Goal: Task Accomplishment & Management: Manage account settings

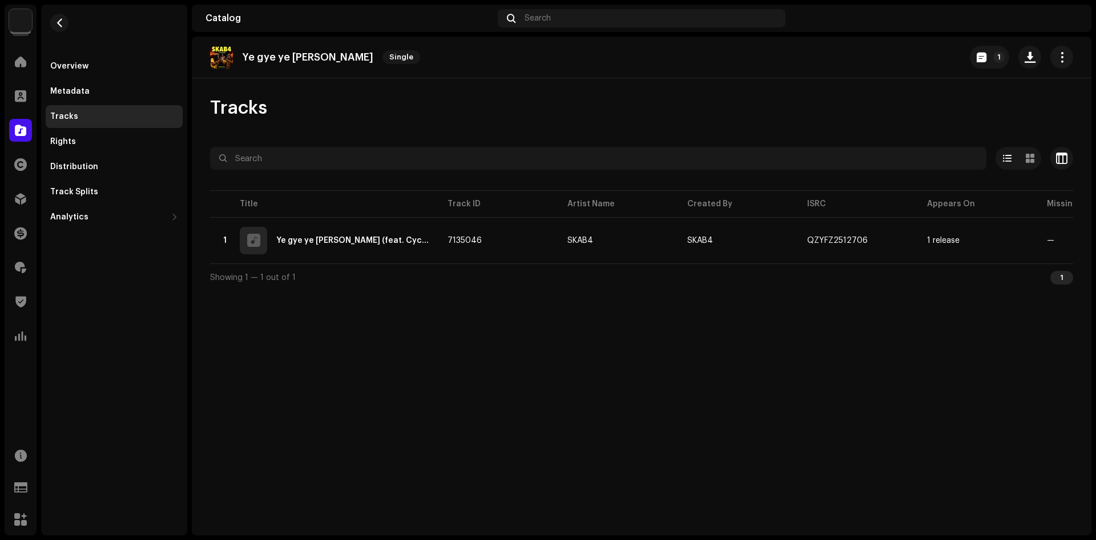
click at [586, 116] on div "Tracks" at bounding box center [641, 108] width 863 height 23
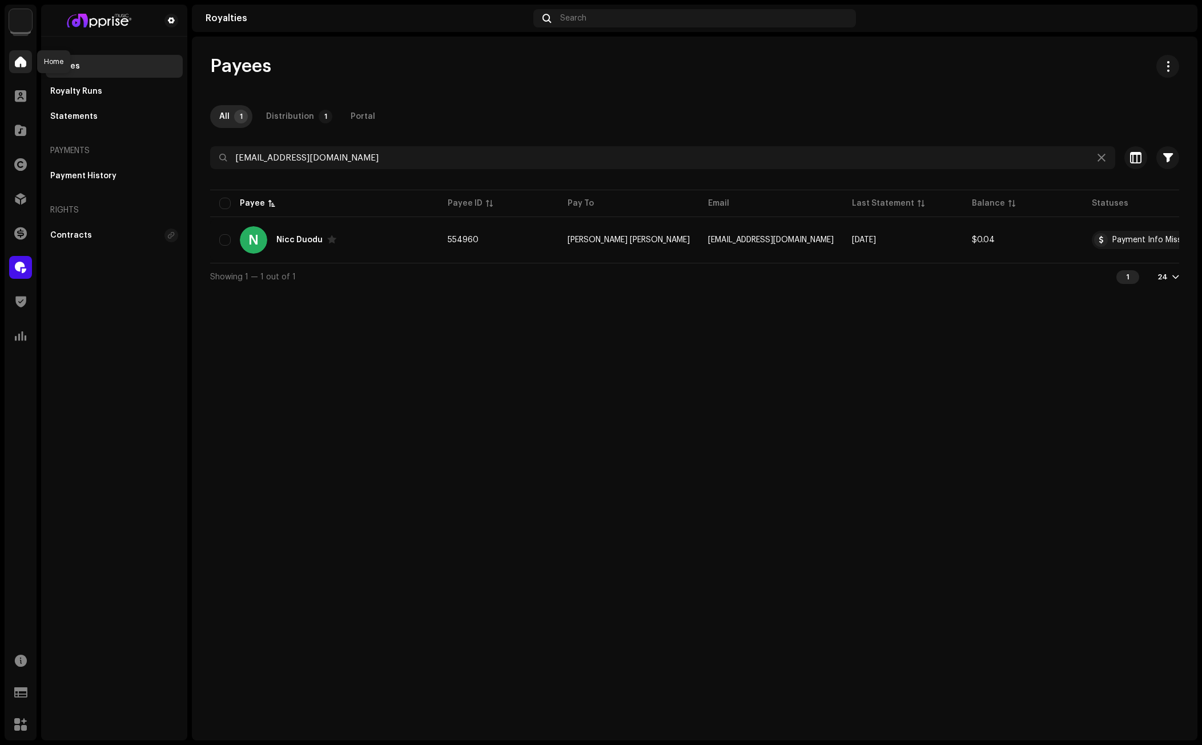
click at [20, 62] on span at bounding box center [20, 61] width 11 height 9
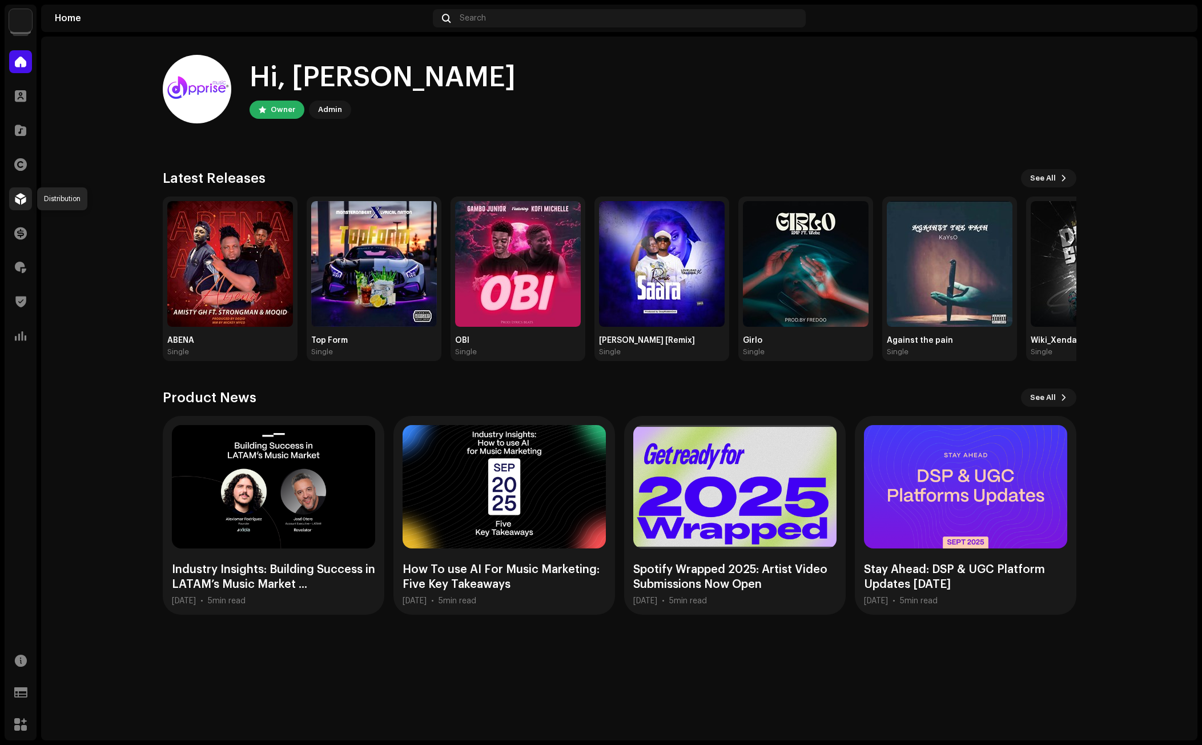
click at [18, 198] on span at bounding box center [20, 198] width 11 height 9
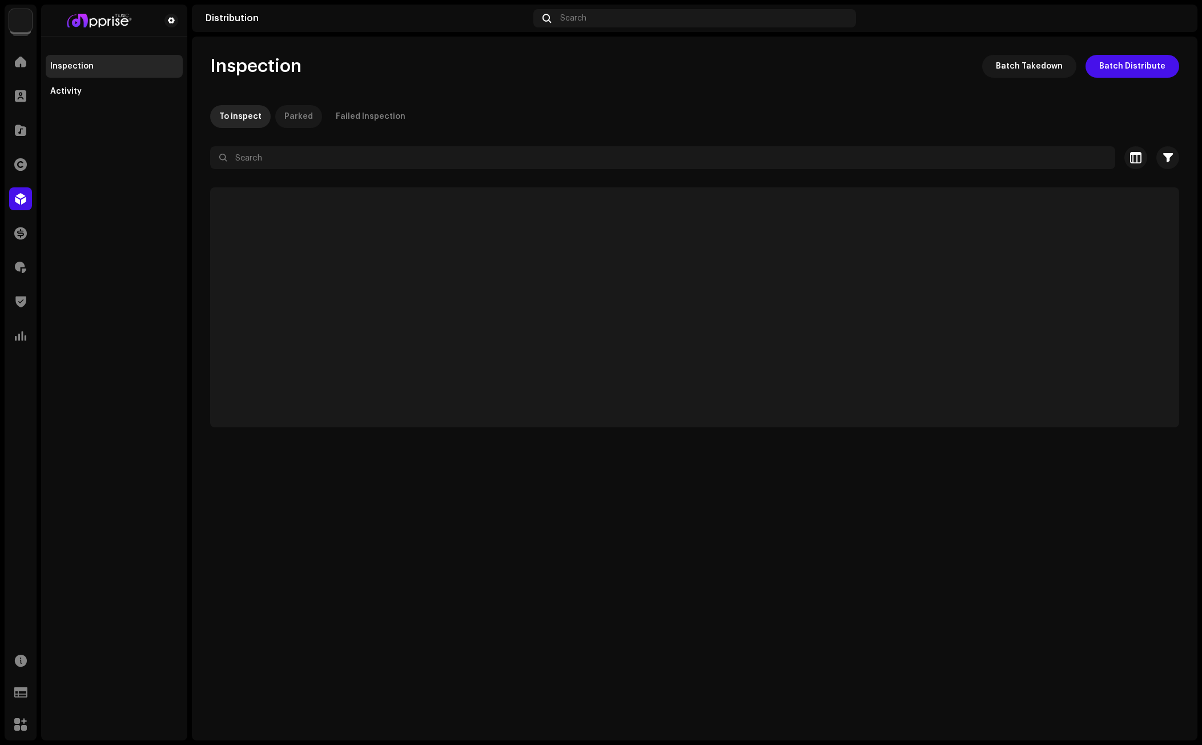
click at [298, 115] on div "Parked" at bounding box center [298, 116] width 29 height 23
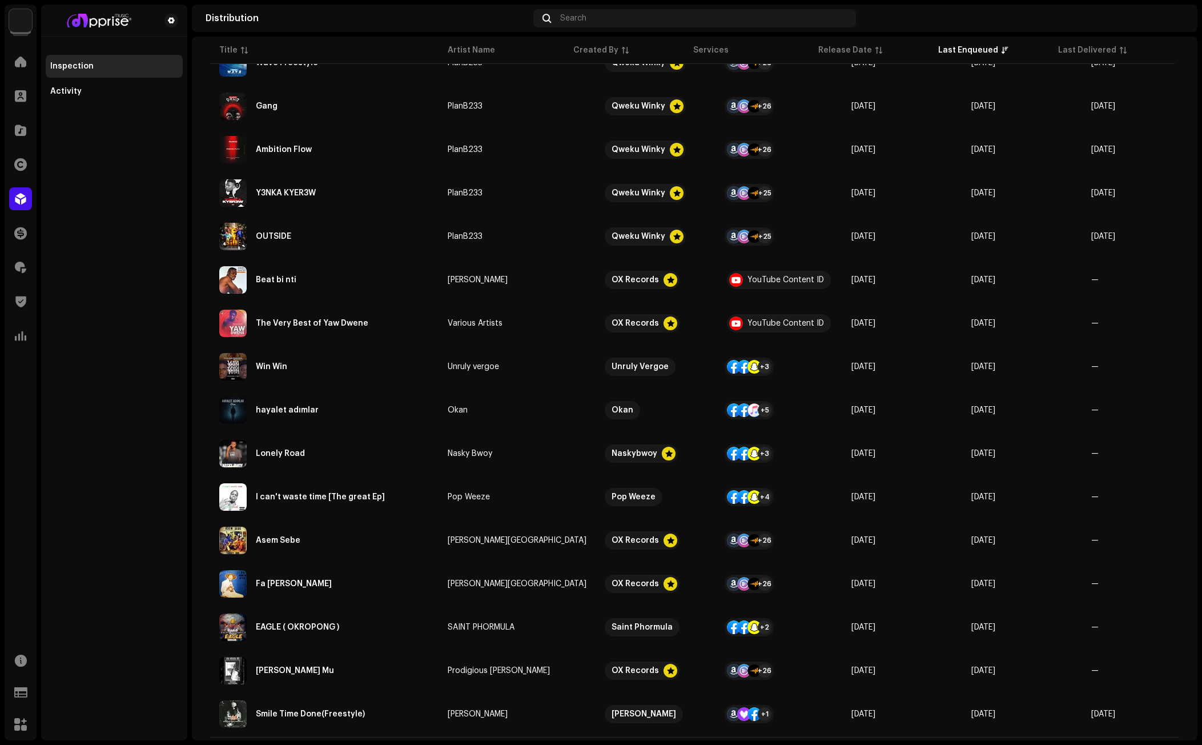
scroll to position [556, 0]
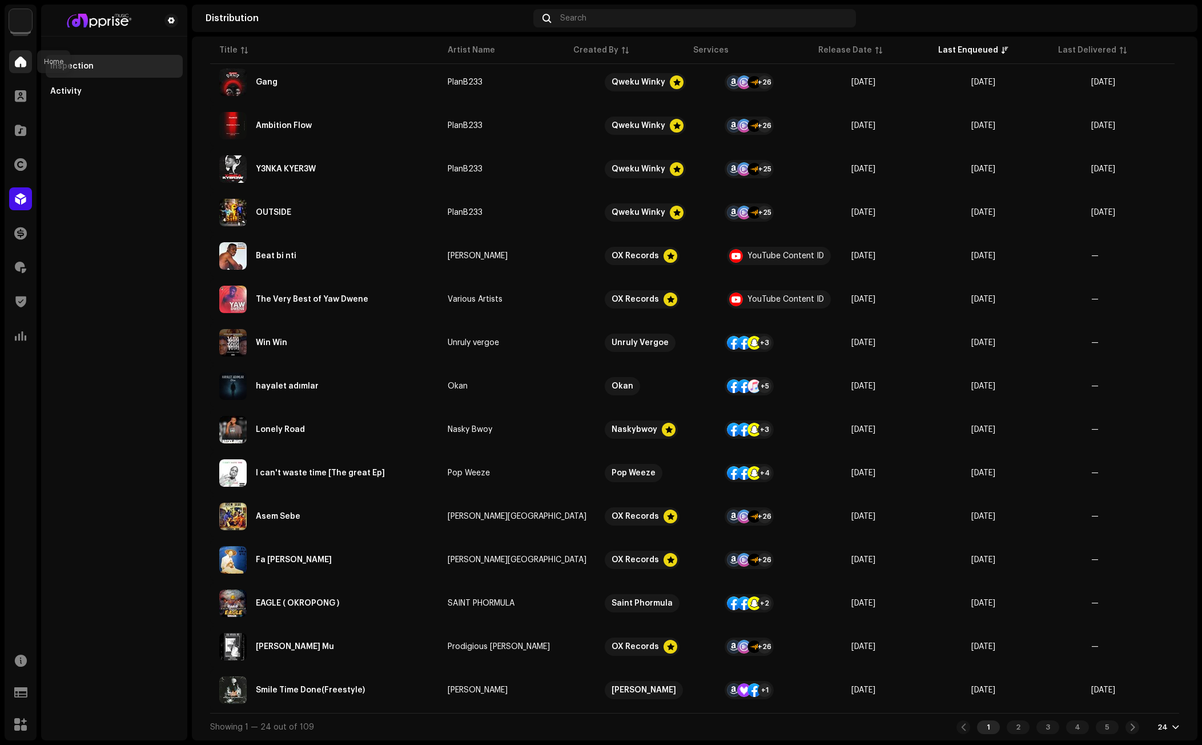
click at [24, 68] on div at bounding box center [20, 61] width 23 height 23
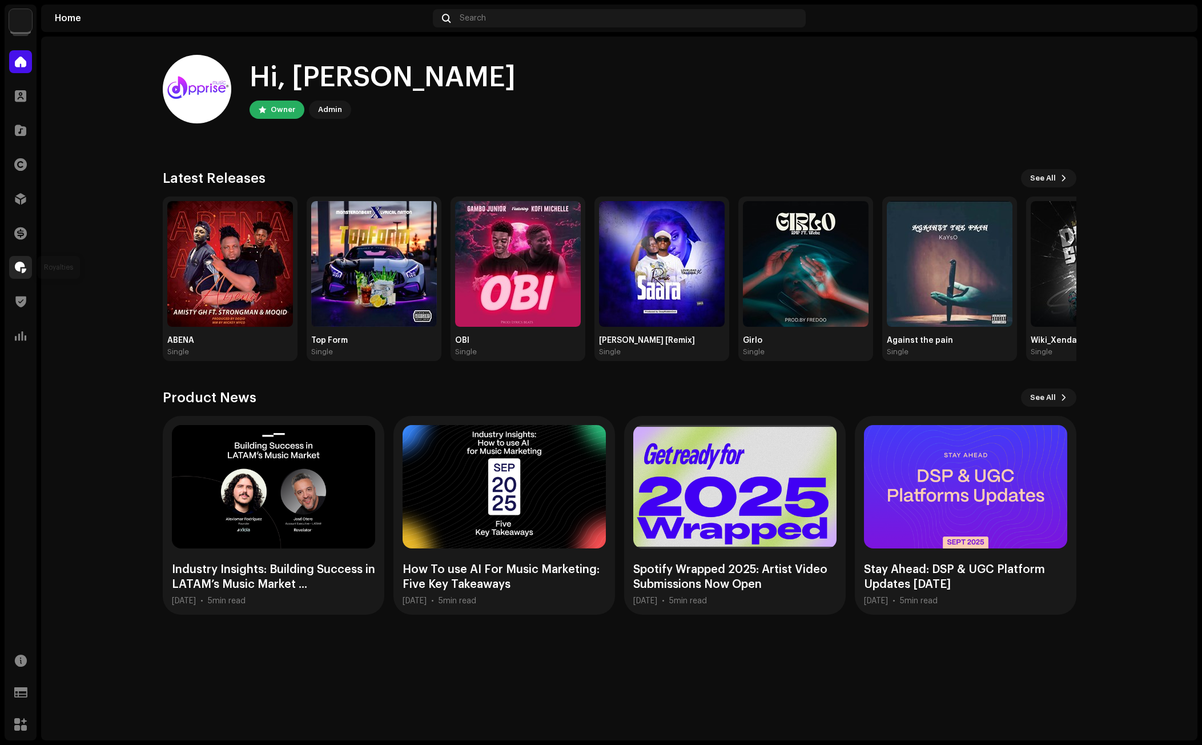
click at [14, 265] on div at bounding box center [20, 267] width 23 height 23
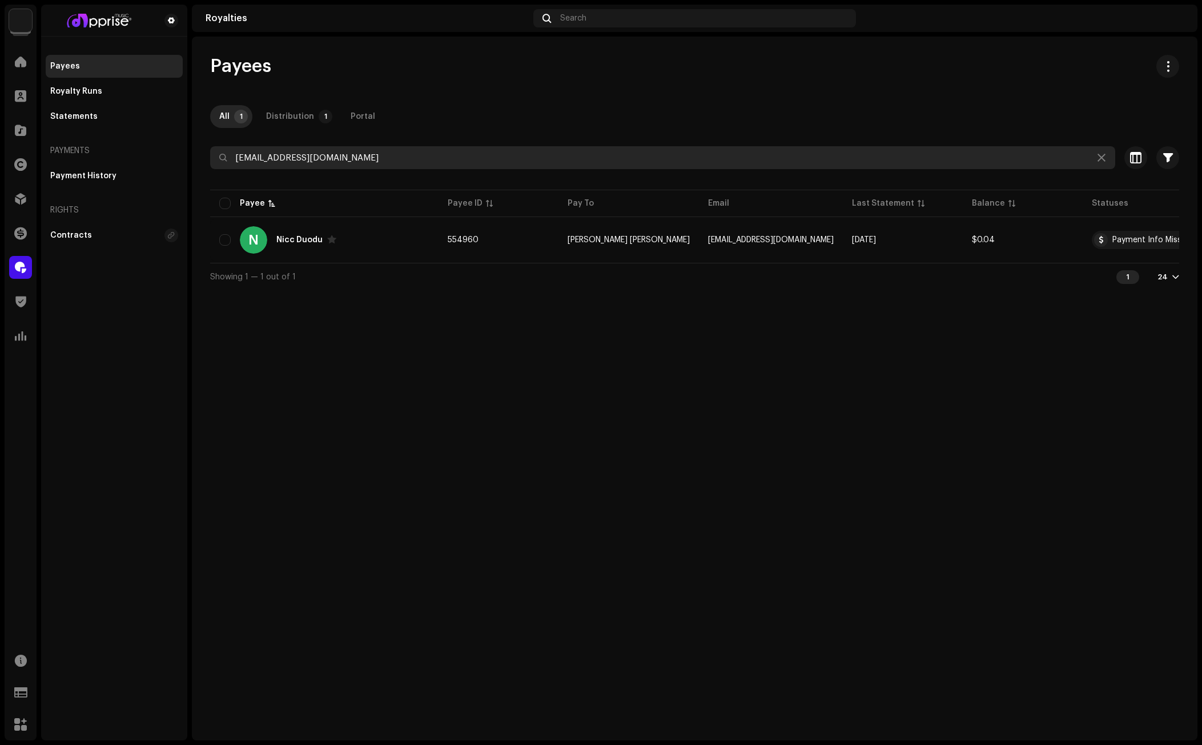
drag, startPoint x: 352, startPoint y: 160, endPoint x: 194, endPoint y: 160, distance: 158.7
click at [194, 160] on div "Payees All 1 Distribution 1 Portal [EMAIL_ADDRESS][DOMAIN_NAME] Selected 0 Sele…" at bounding box center [695, 172] width 1006 height 235
paste input "emmazappiah329"
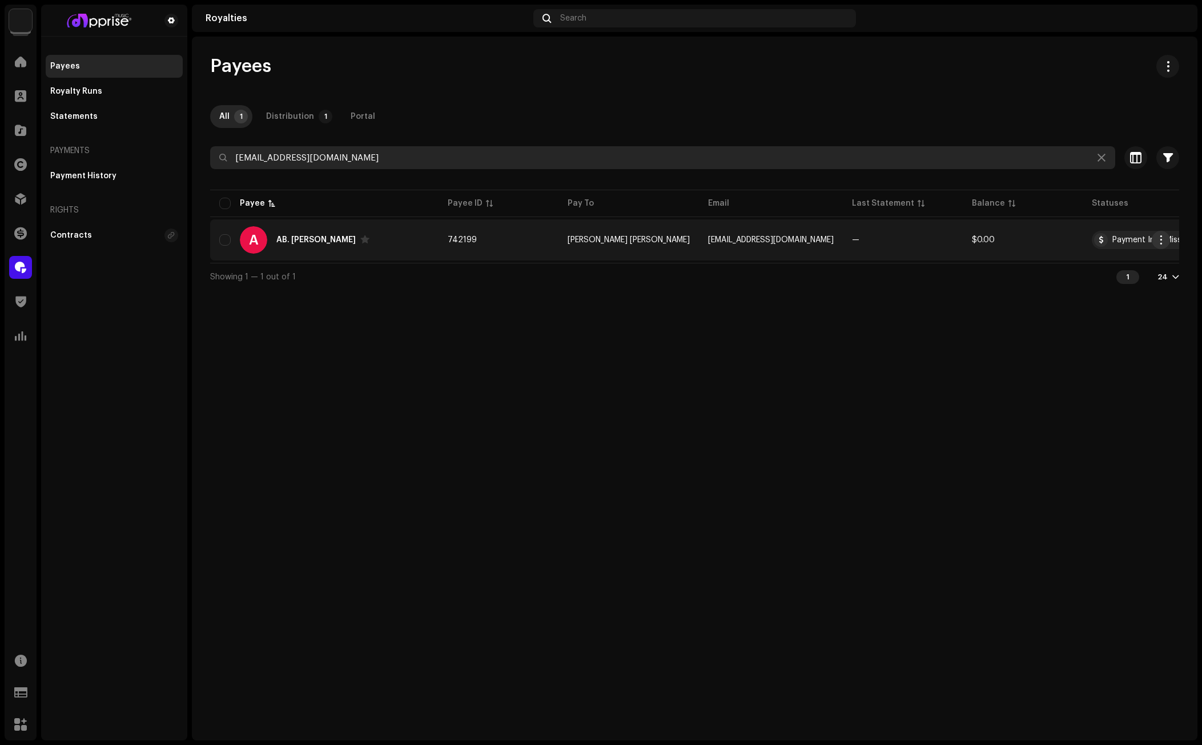
type input "[EMAIL_ADDRESS][DOMAIN_NAME]"
click at [1157, 236] on span "button" at bounding box center [1161, 239] width 9 height 9
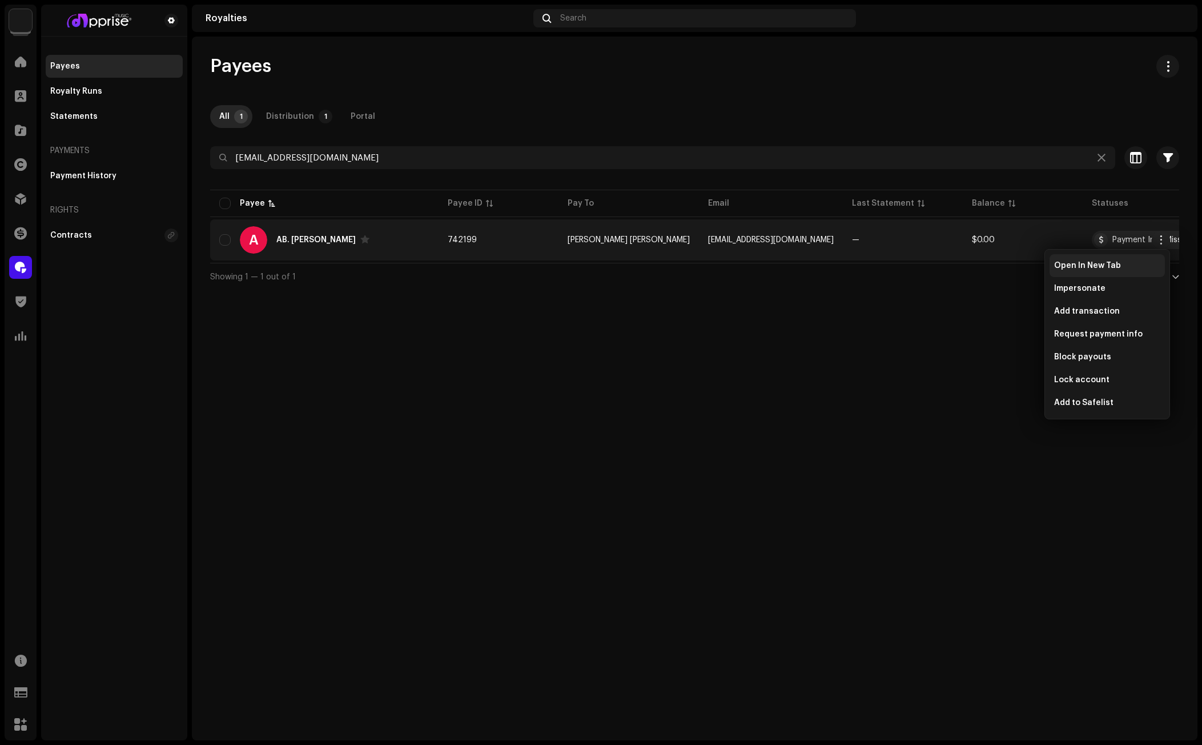
click at [1092, 266] on span "Open In New Tab" at bounding box center [1087, 265] width 67 height 9
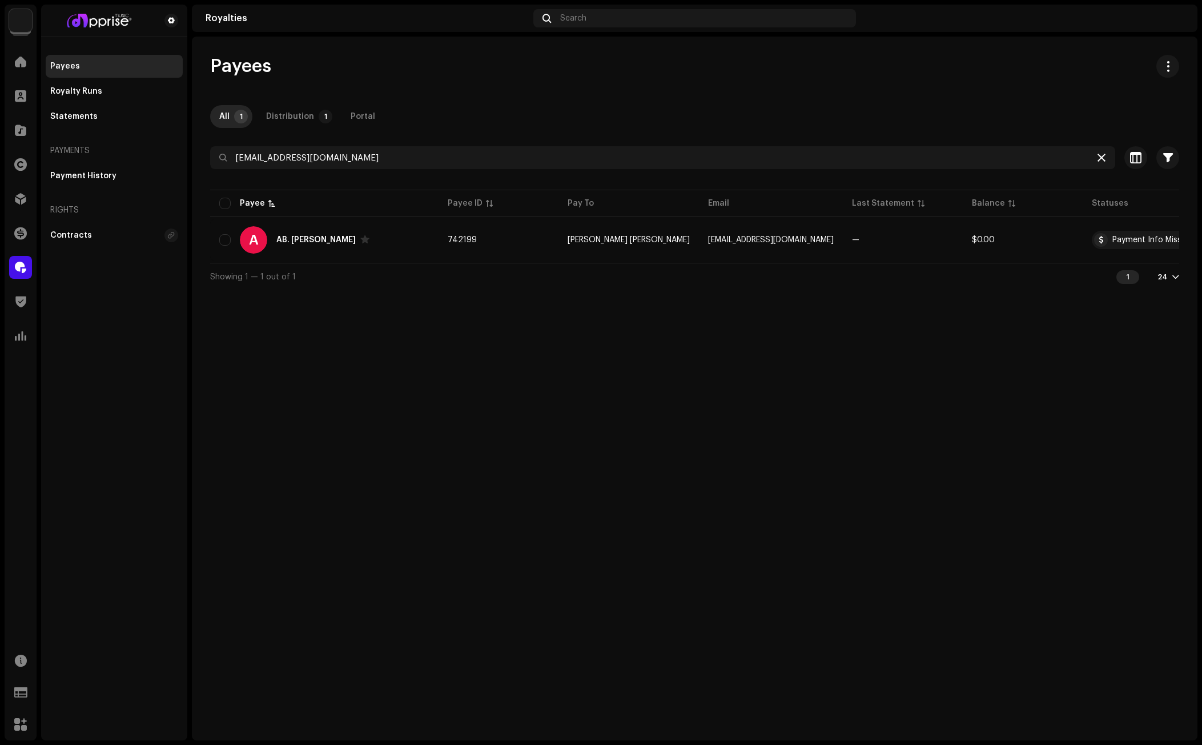
click at [1103, 156] on icon at bounding box center [1102, 157] width 8 height 9
click at [18, 59] on span at bounding box center [20, 61] width 11 height 9
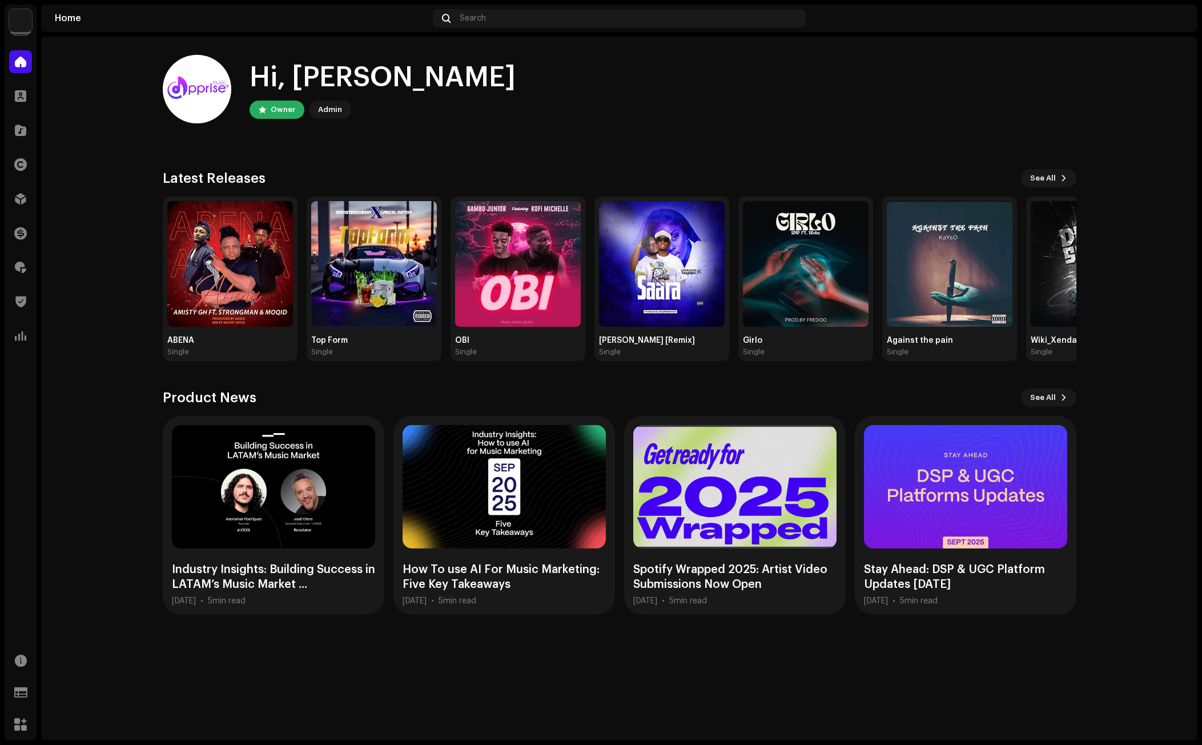
click at [872, 112] on div "Hi, [PERSON_NAME] Owner Admin" at bounding box center [620, 89] width 914 height 69
click at [916, 160] on div "Hi, [PERSON_NAME] Owner Admin Check out the latest Product Updates for Check Pr…" at bounding box center [620, 335] width 914 height 596
click at [18, 263] on span at bounding box center [20, 267] width 11 height 9
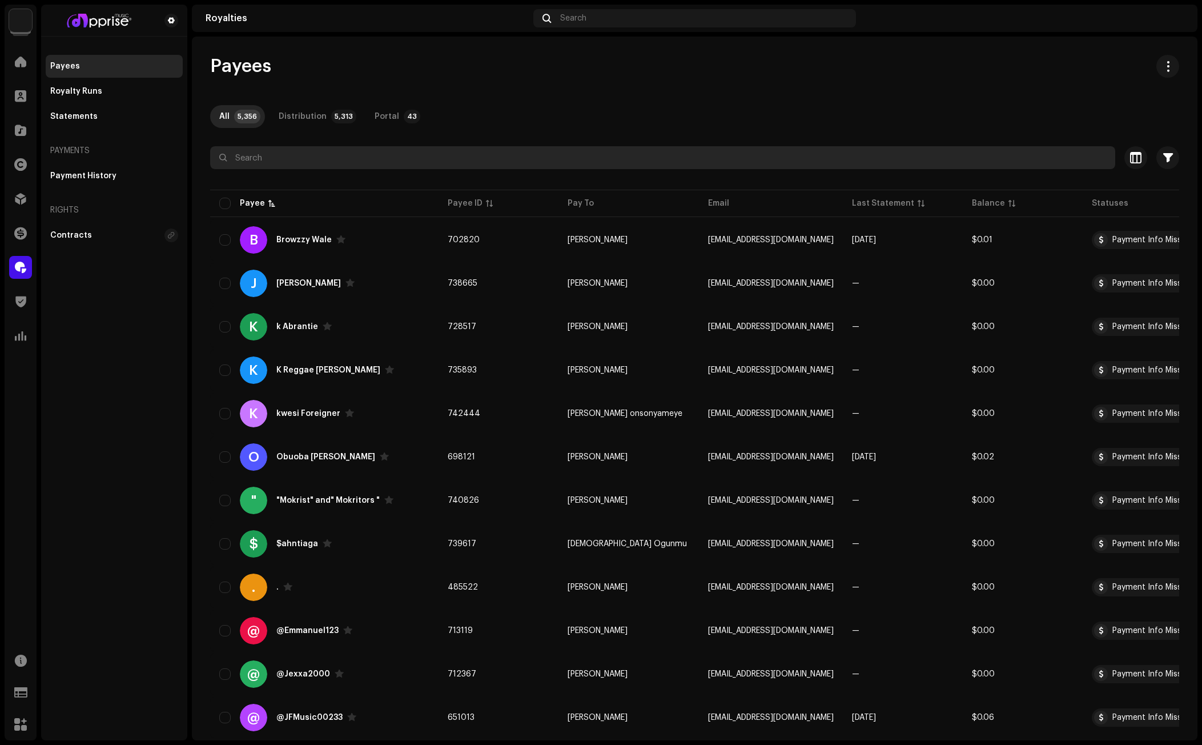
paste input "[EMAIL_ADDRESS][DOMAIN_NAME]"
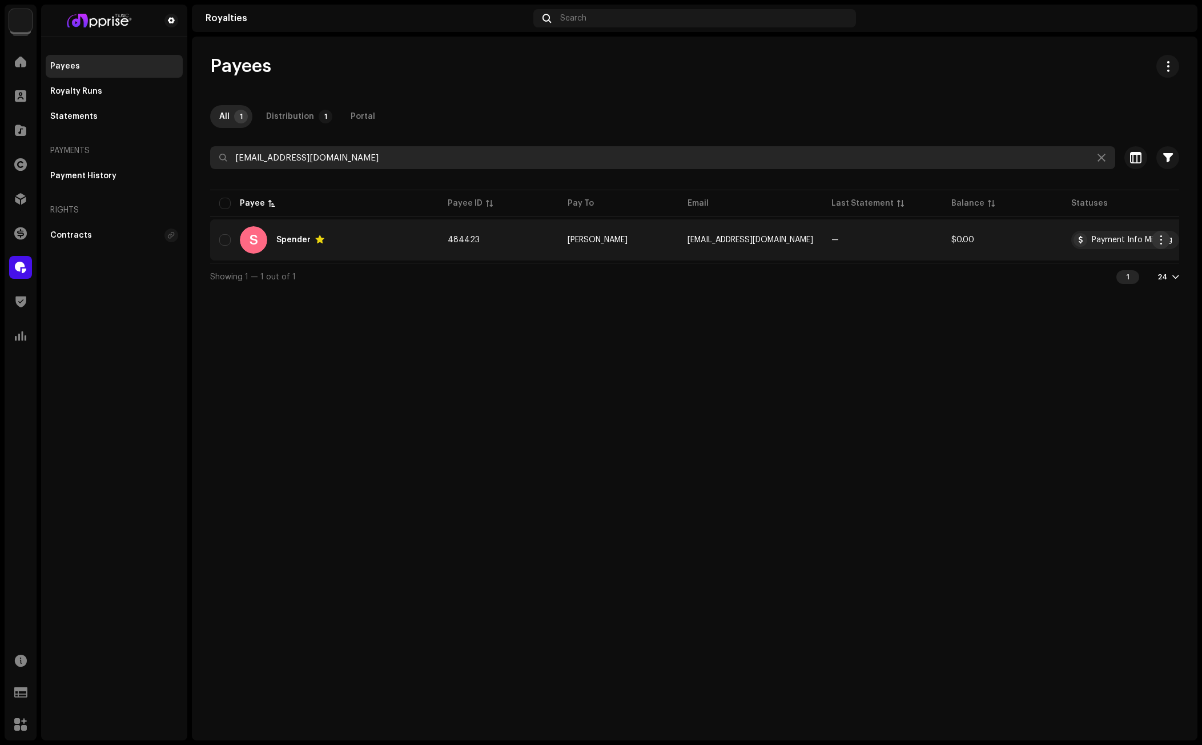
type input "[EMAIL_ADDRESS][DOMAIN_NAME]"
click at [1160, 240] on span "button" at bounding box center [1161, 239] width 9 height 9
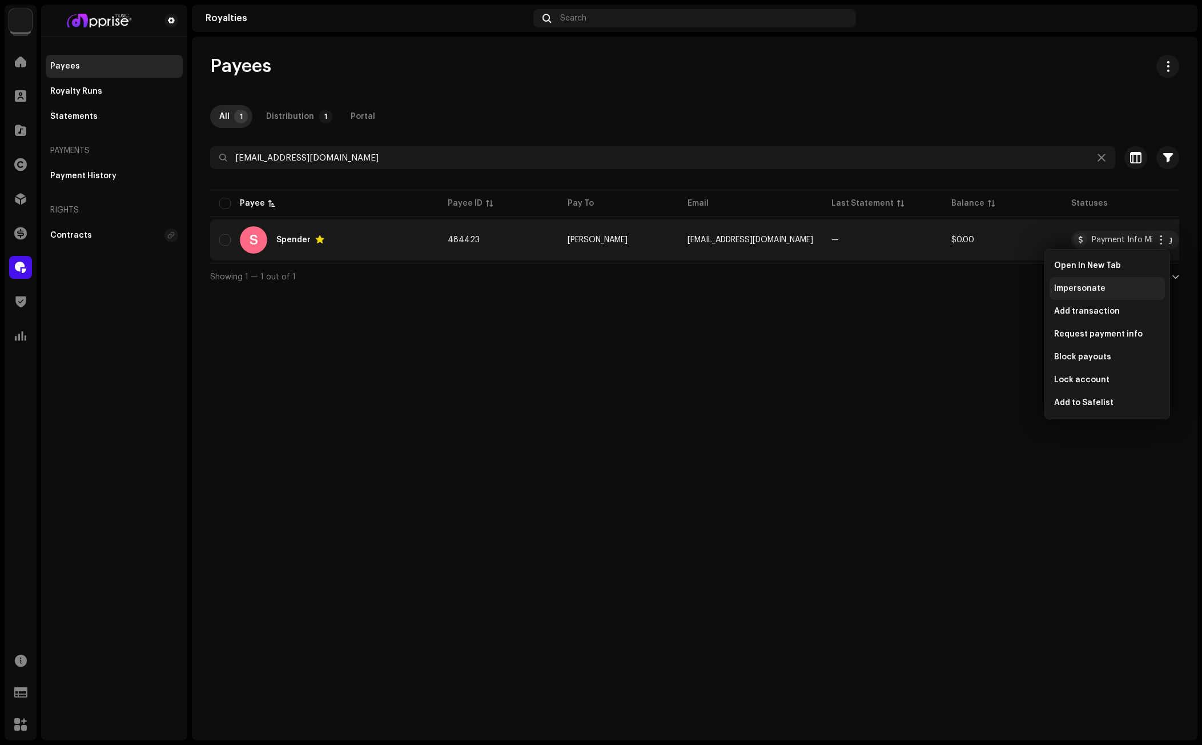
click at [1082, 287] on span "Impersonate" at bounding box center [1079, 288] width 51 height 9
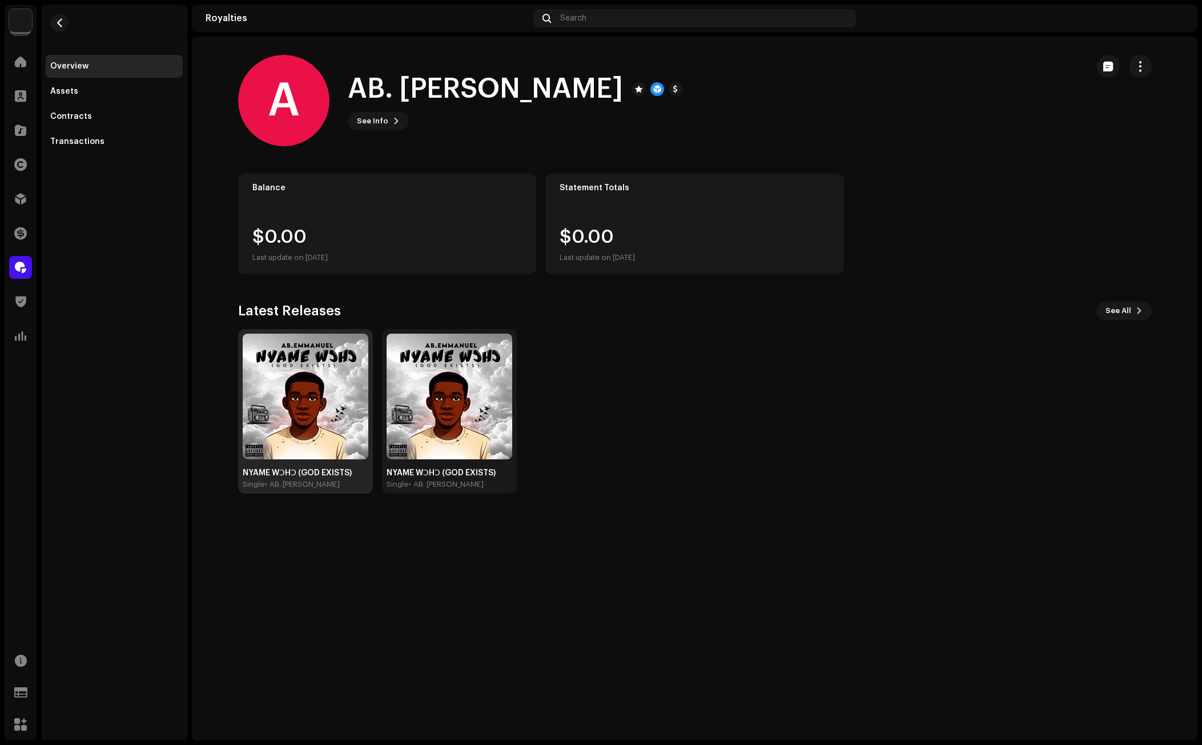
click at [315, 388] on img at bounding box center [306, 396] width 126 height 126
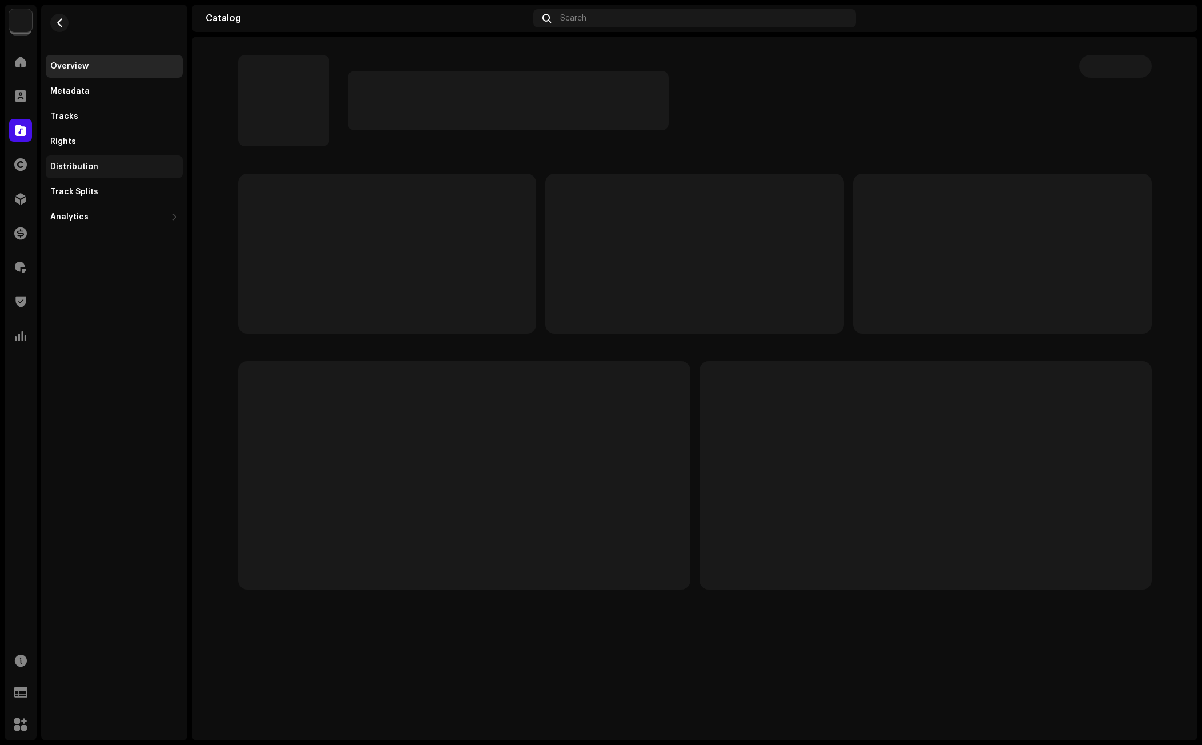
click at [65, 163] on div "Distribution" at bounding box center [74, 166] width 48 height 9
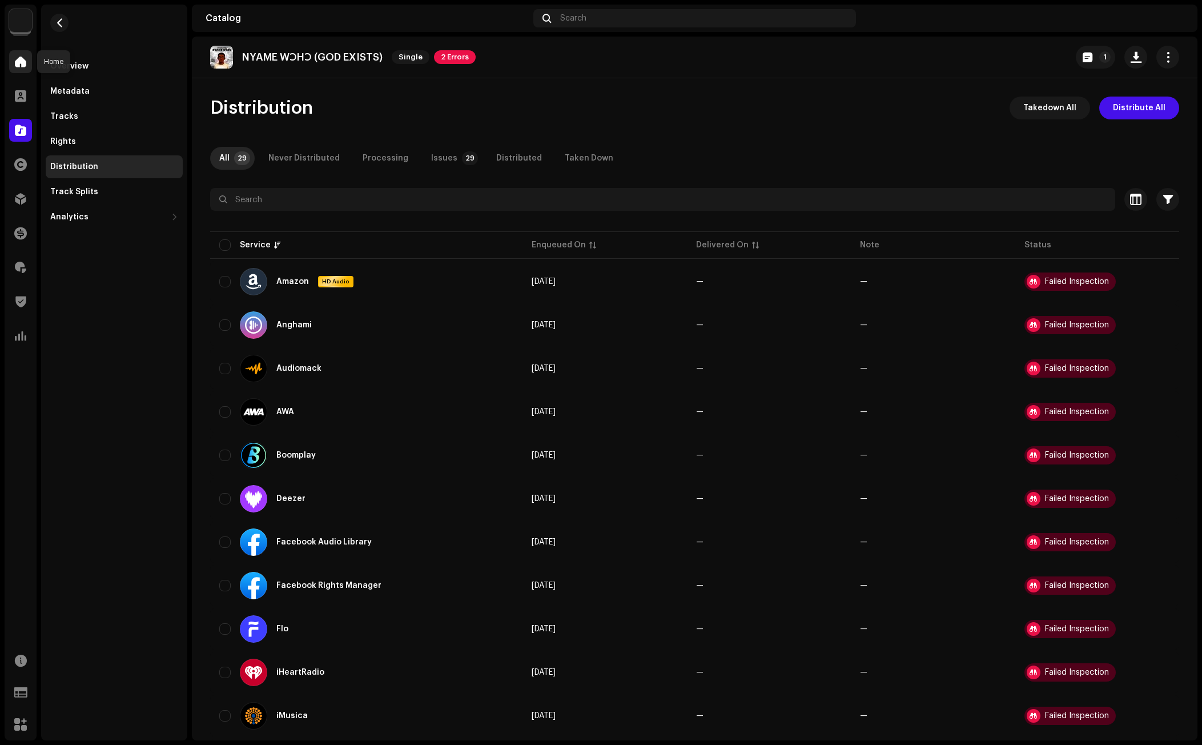
click at [11, 59] on div at bounding box center [20, 61] width 23 height 23
